Goal: Information Seeking & Learning: Learn about a topic

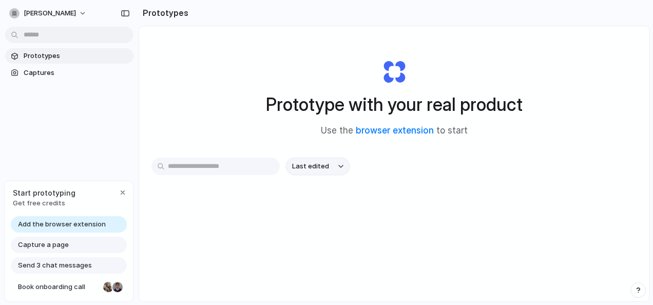
click at [339, 161] on button "Last edited" at bounding box center [318, 166] width 64 height 17
click at [393, 133] on link "browser extension" at bounding box center [395, 130] width 78 height 10
